Goal: Information Seeking & Learning: Learn about a topic

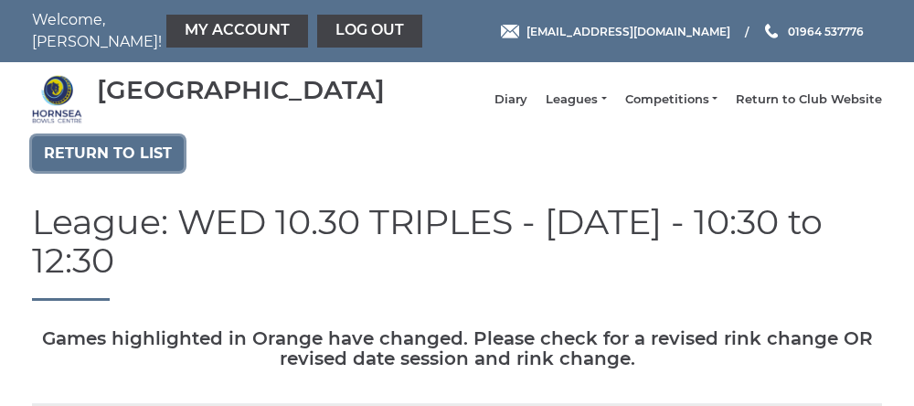
click at [110, 171] on link "Return to list" at bounding box center [108, 153] width 152 height 35
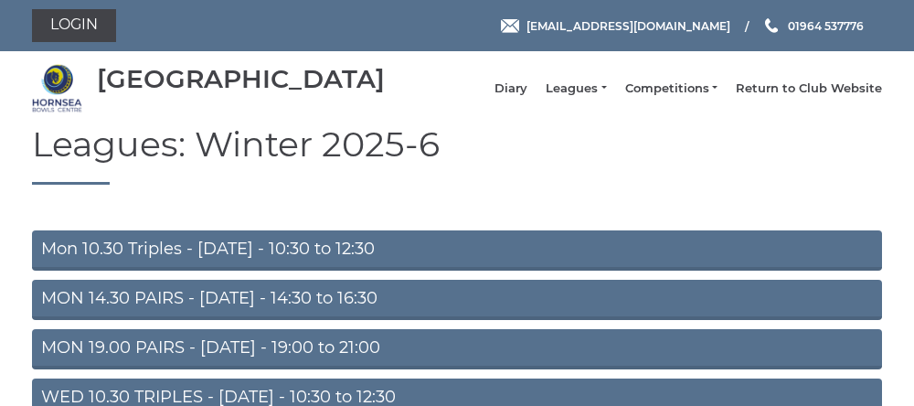
click at [291, 268] on link "Mon 10.30 Triples - [DATE] - 10:30 to 12:30" at bounding box center [457, 250] width 850 height 40
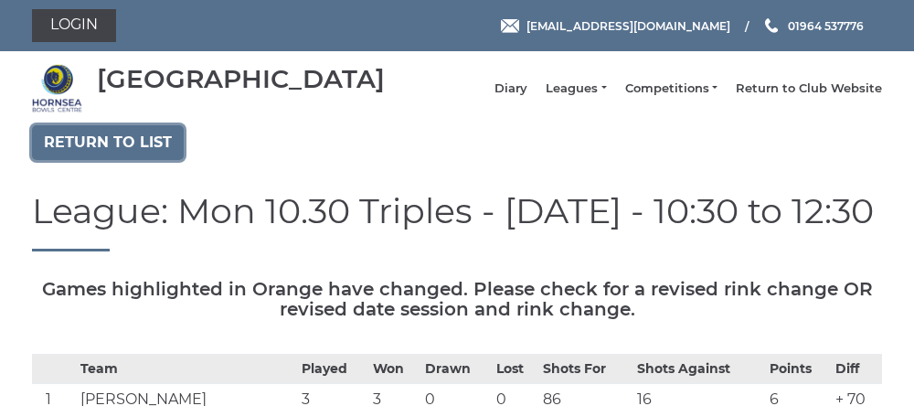
click at [107, 153] on link "Return to list" at bounding box center [108, 142] width 152 height 35
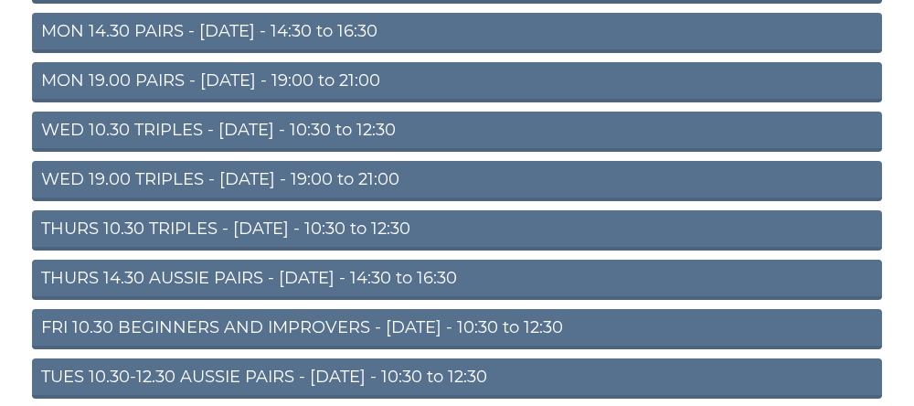
scroll to position [266, 0]
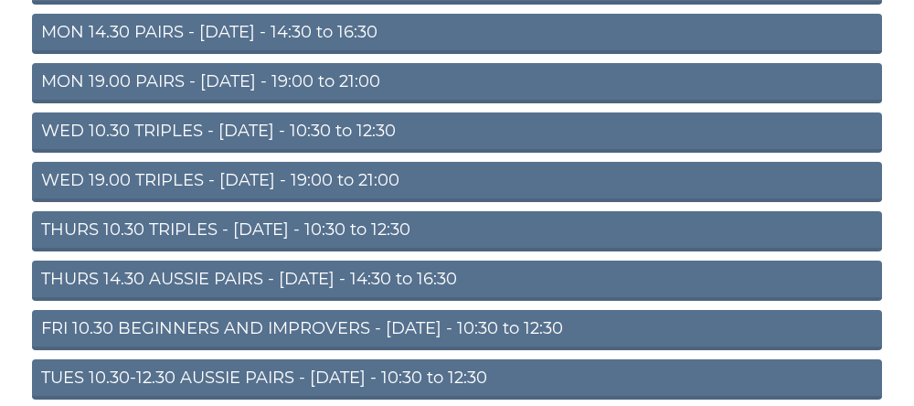
click at [248, 246] on link "THURS 10.30 TRIPLES - [DATE] - 10:30 to 12:30" at bounding box center [457, 231] width 850 height 40
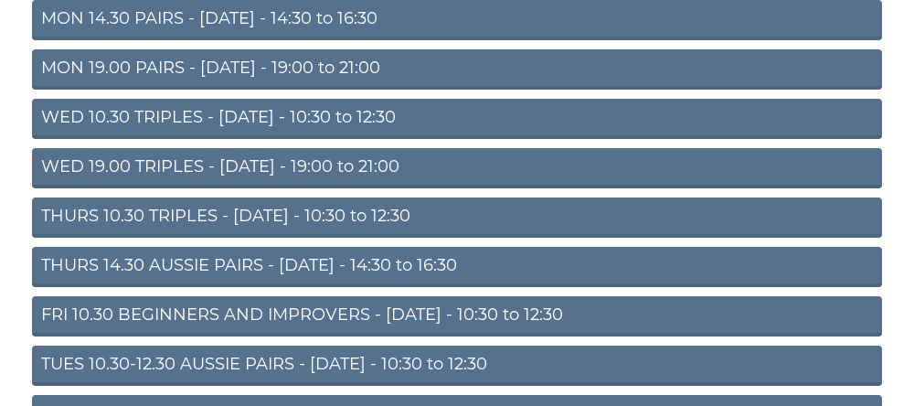
scroll to position [343, 0]
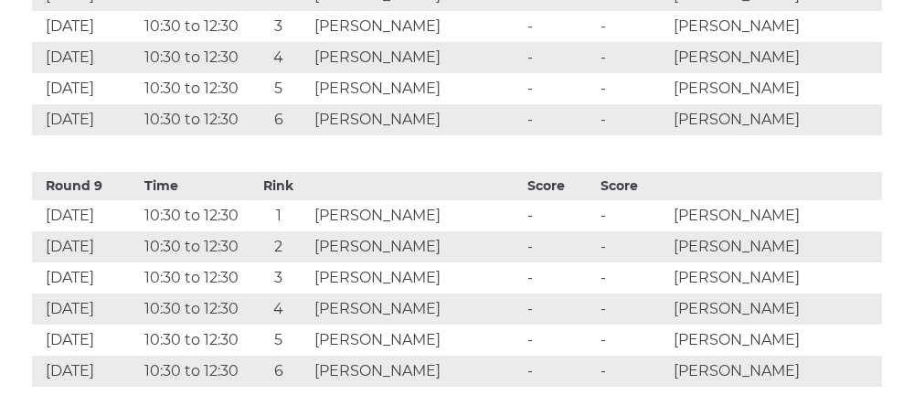
scroll to position [2829, 0]
